Goal: Find specific fact: Find specific fact

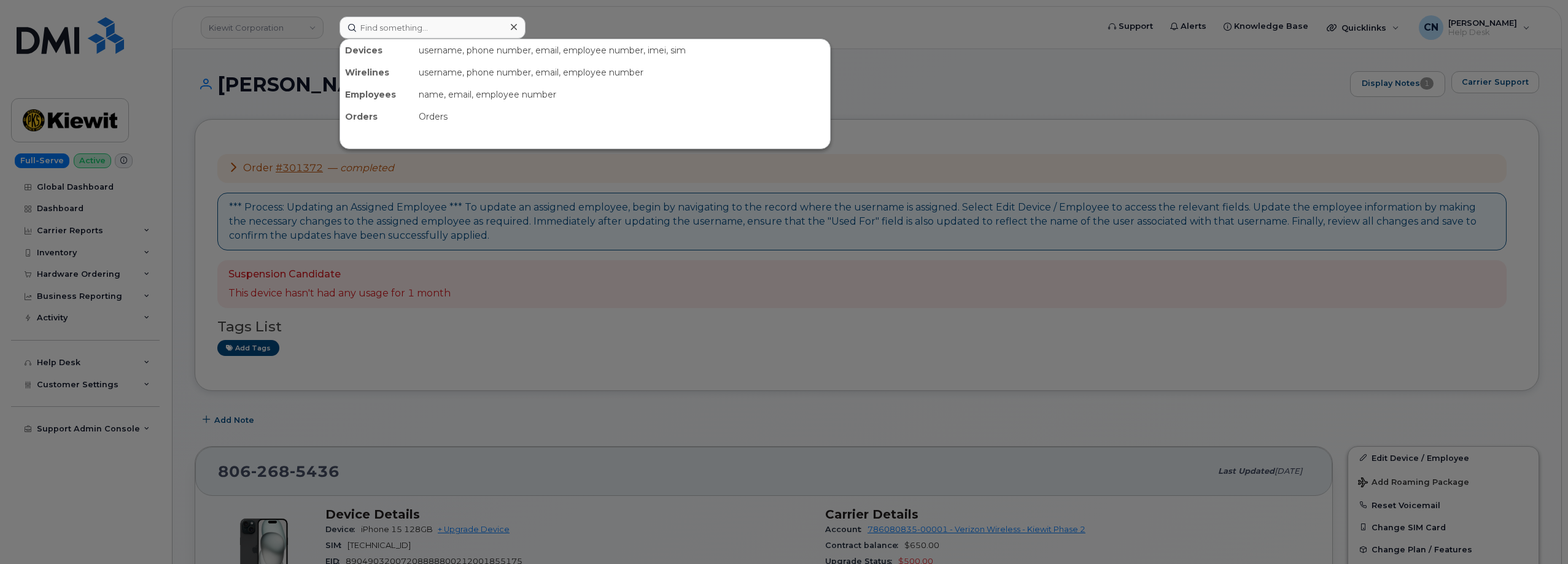
click at [436, 32] on input at bounding box center [433, 28] width 186 height 22
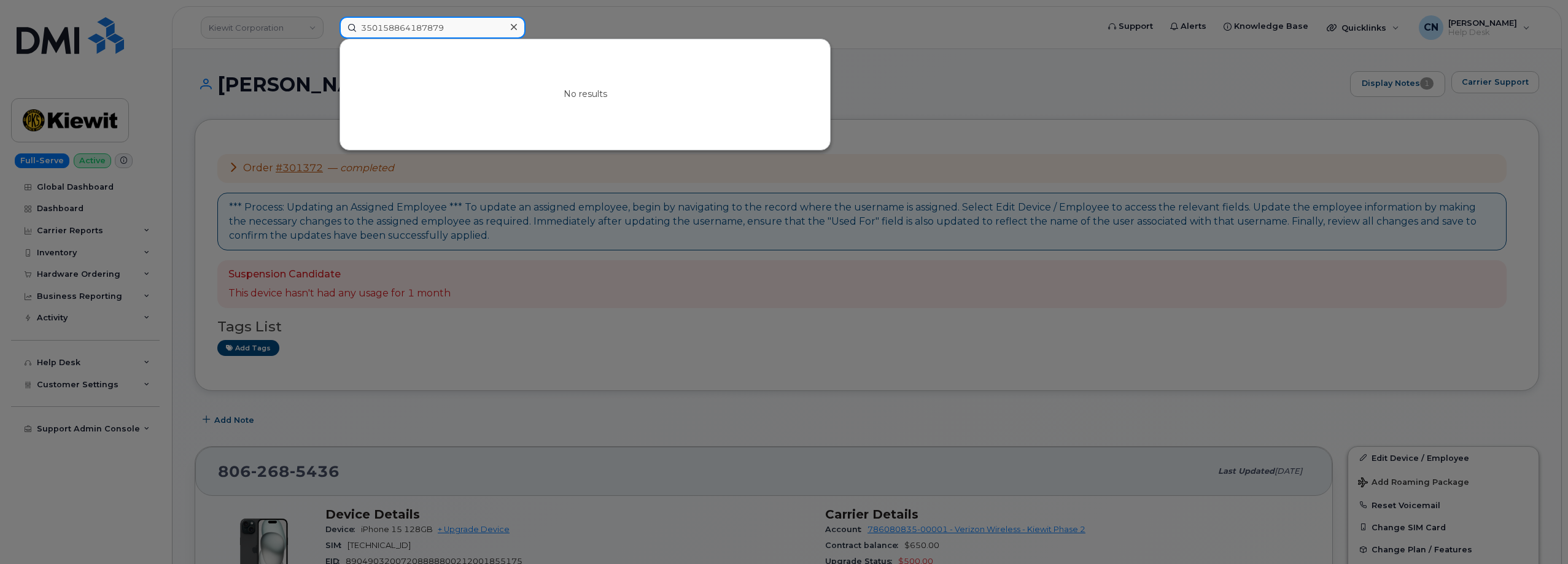
drag, startPoint x: 460, startPoint y: 26, endPoint x: 167, endPoint y: 18, distance: 293.1
click at [330, 18] on div "350158864187879 No results" at bounding box center [715, 28] width 770 height 22
paste input "291973487870"
drag, startPoint x: 450, startPoint y: 24, endPoint x: 121, endPoint y: -9, distance: 330.7
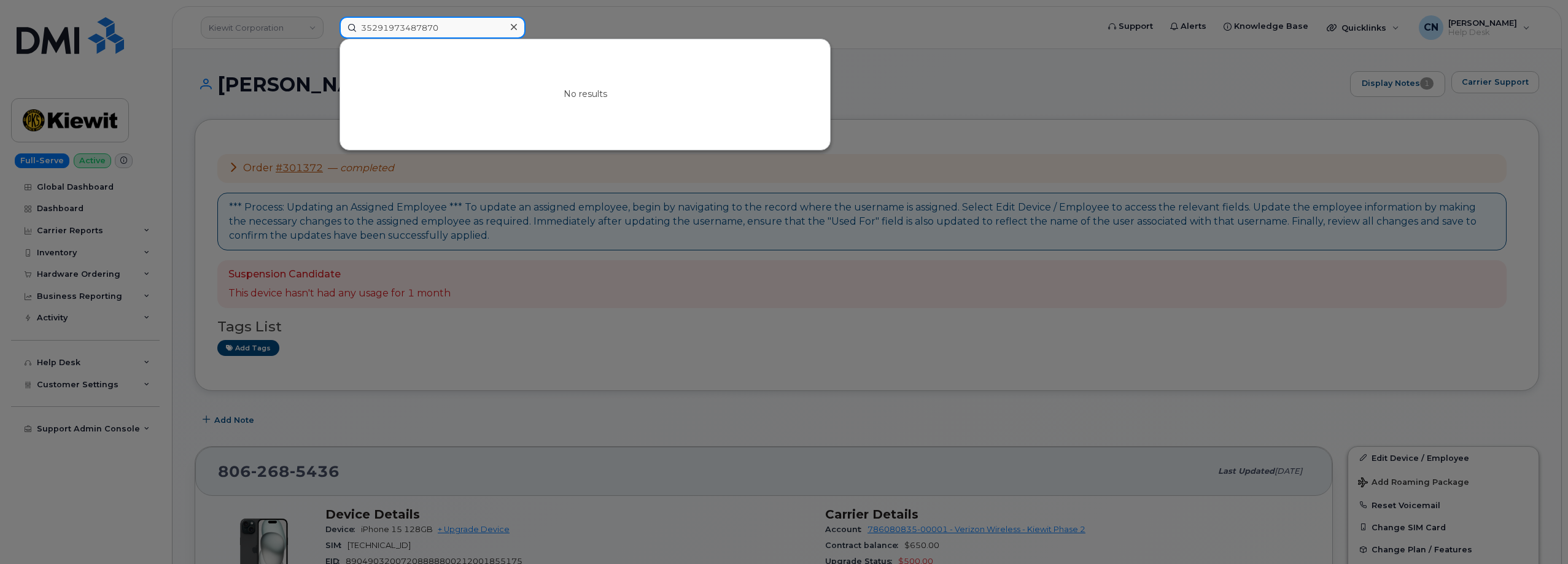
paste input "0158864187879"
drag, startPoint x: 243, startPoint y: 9, endPoint x: 151, endPoint y: 26, distance: 93.6
click at [330, 23] on div "350158864187879 No results" at bounding box center [715, 28] width 770 height 22
paste input "2246245193"
drag, startPoint x: 415, startPoint y: 26, endPoint x: 127, endPoint y: 19, distance: 288.1
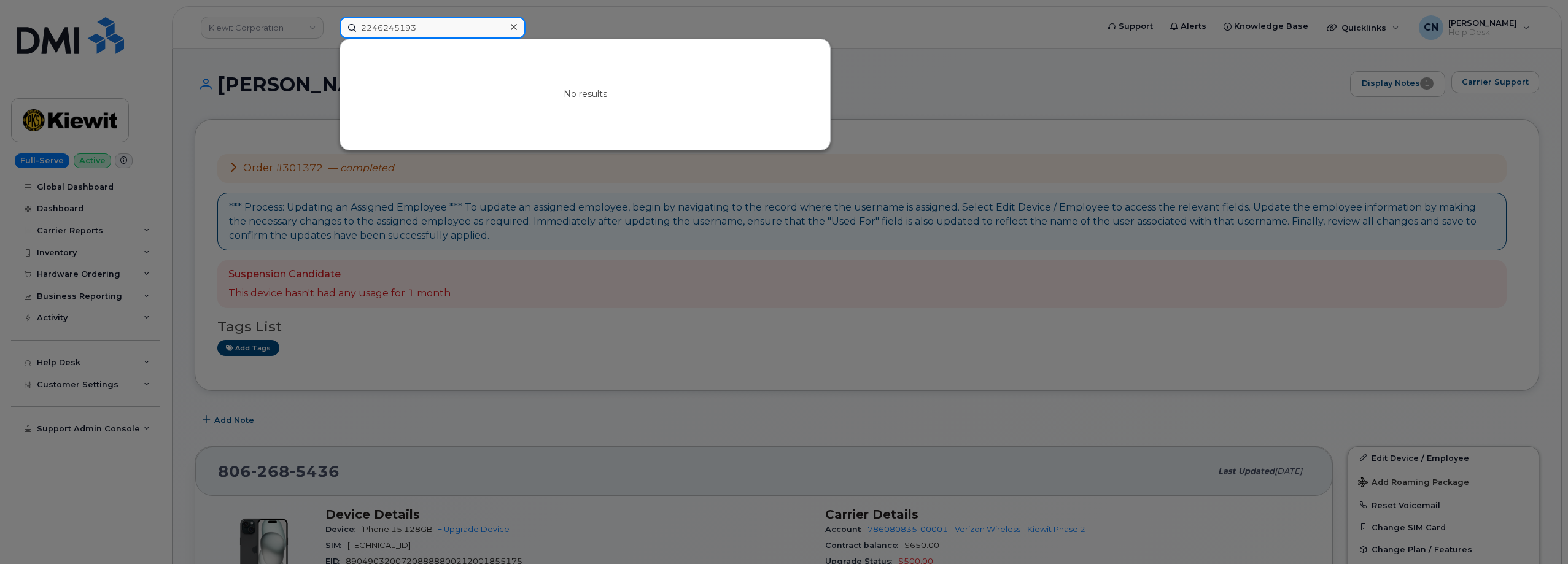
click at [330, 17] on div "2246245193 No results" at bounding box center [715, 28] width 770 height 22
paste input "4173008540"
type input "4173008540"
click at [244, 165] on div at bounding box center [784, 282] width 1568 height 564
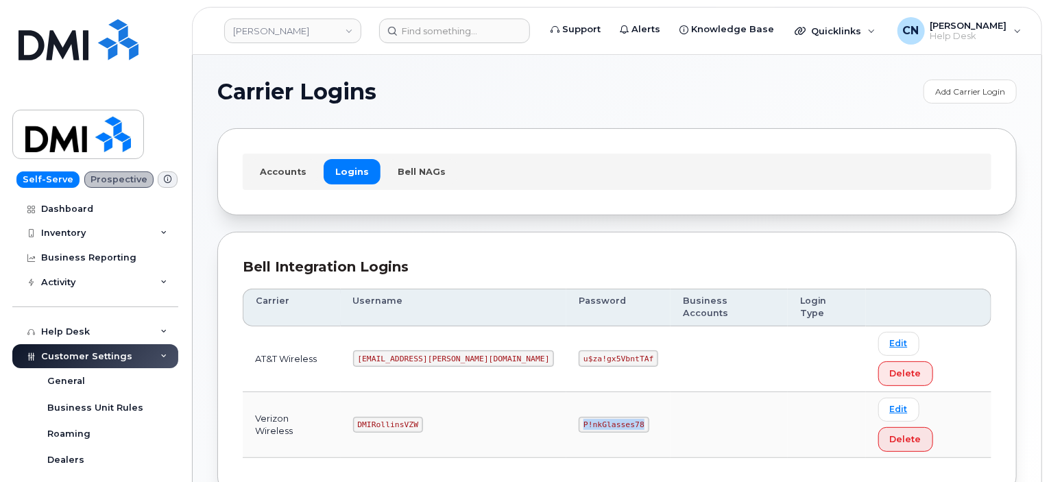
drag, startPoint x: 520, startPoint y: 365, endPoint x: 598, endPoint y: 366, distance: 78.2
click at [596, 392] on td "P!nkGlasses78" at bounding box center [618, 425] width 104 height 66
copy code "P!nkGlasses78"
